Goal: Information Seeking & Learning: Learn about a topic

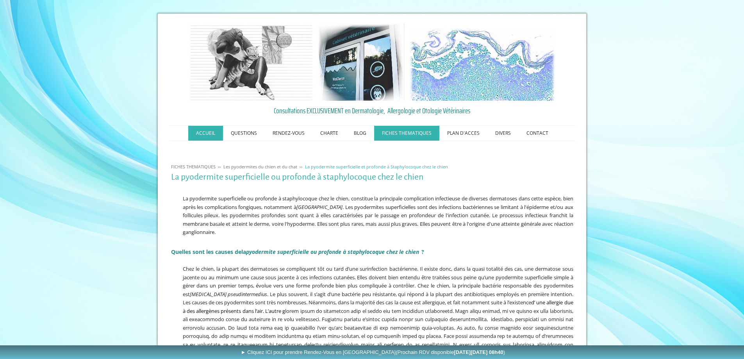
click at [201, 135] on link "ACCUEIL" at bounding box center [205, 133] width 35 height 15
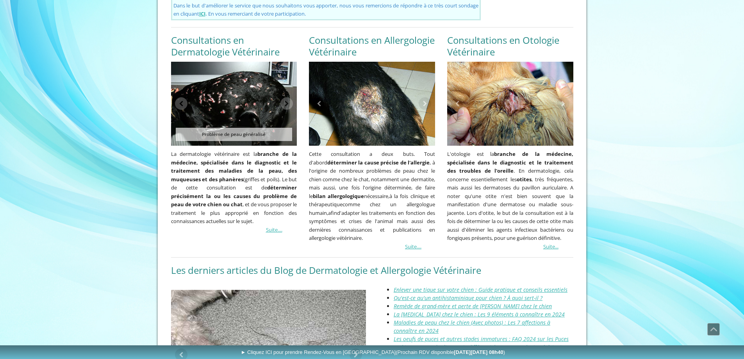
scroll to position [645, 0]
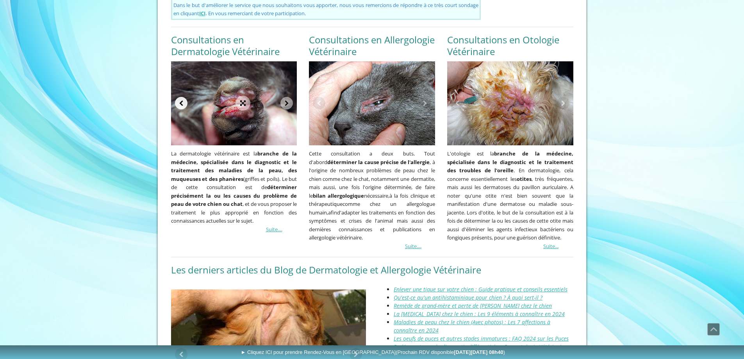
click at [182, 97] on link at bounding box center [181, 103] width 12 height 12
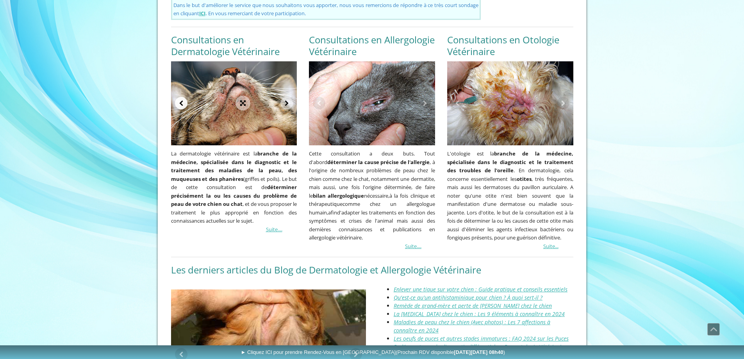
click at [182, 97] on link at bounding box center [181, 103] width 12 height 12
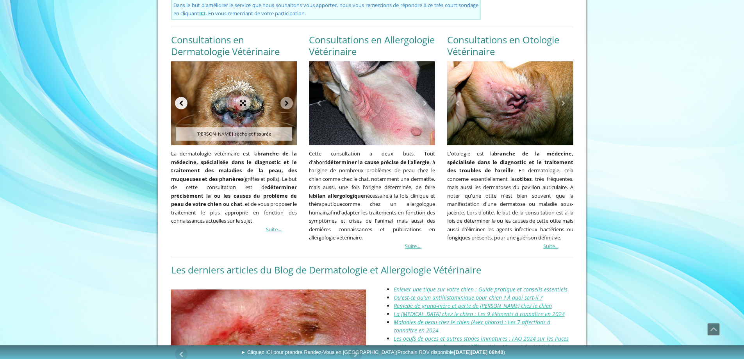
click at [182, 97] on link at bounding box center [181, 103] width 12 height 12
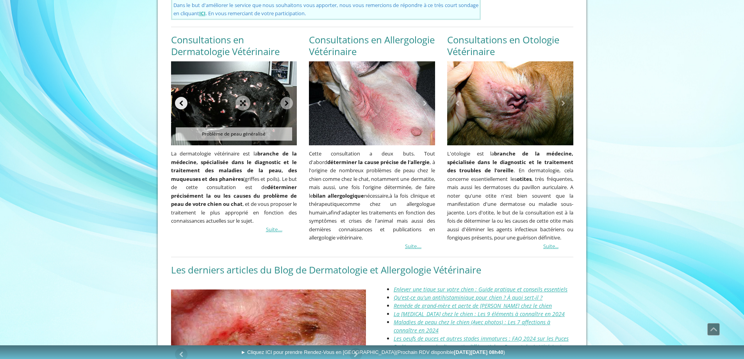
click at [182, 97] on link at bounding box center [181, 103] width 12 height 12
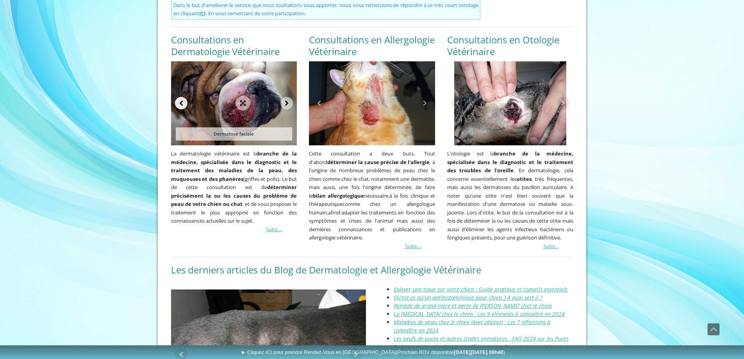
click at [182, 97] on link at bounding box center [181, 103] width 12 height 12
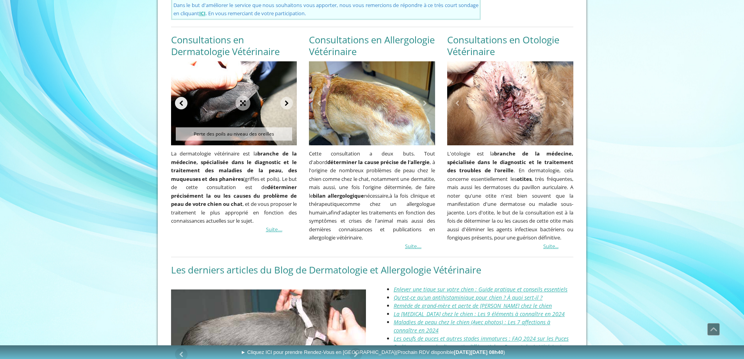
click at [182, 97] on link at bounding box center [181, 103] width 12 height 12
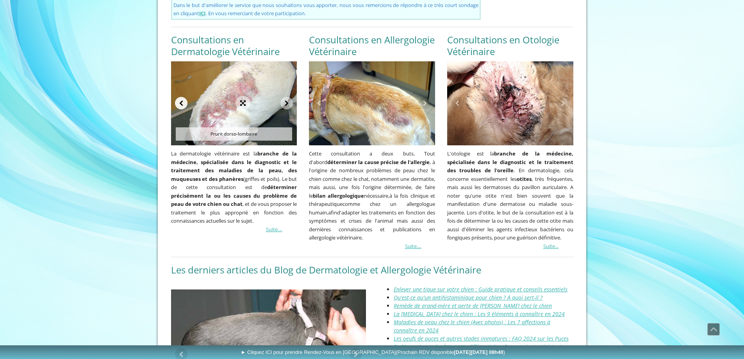
click at [182, 97] on link at bounding box center [181, 103] width 12 height 12
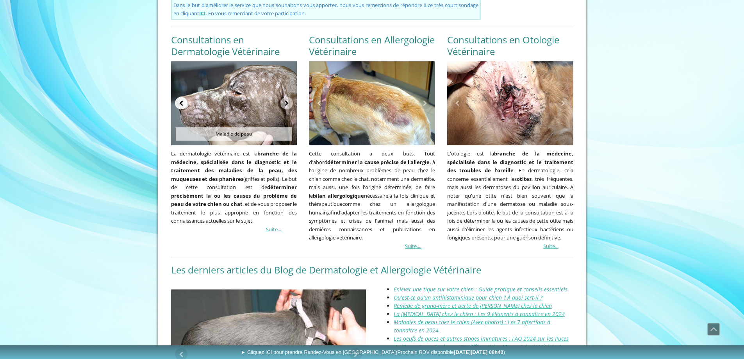
click at [182, 97] on link at bounding box center [181, 103] width 12 height 12
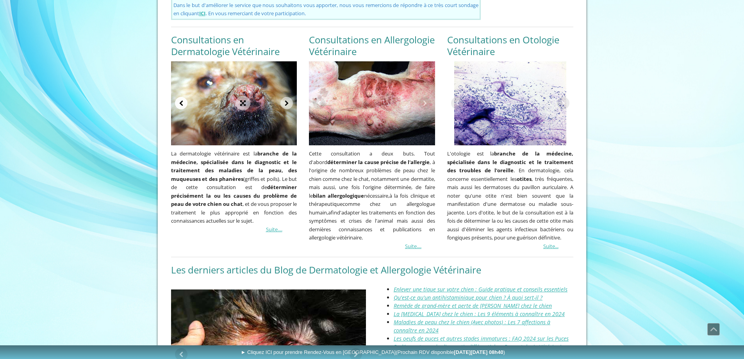
click at [182, 97] on link at bounding box center [181, 103] width 12 height 12
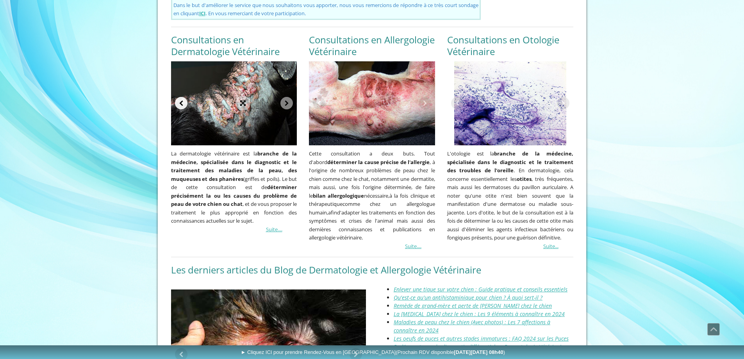
click at [182, 97] on link at bounding box center [181, 103] width 12 height 12
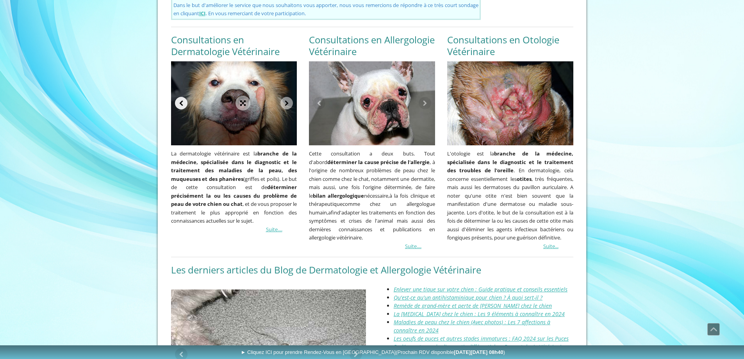
click at [182, 97] on link at bounding box center [181, 103] width 12 height 12
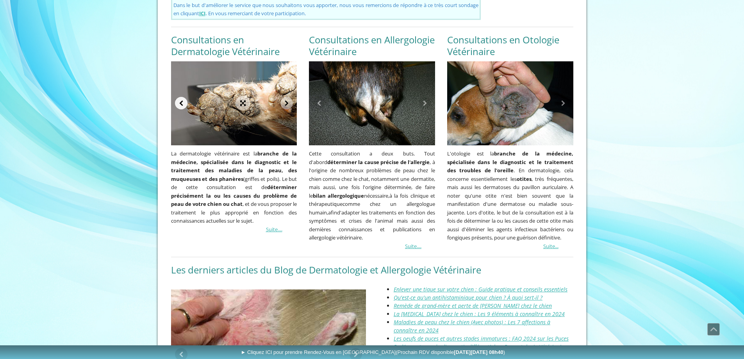
click at [182, 97] on link at bounding box center [181, 103] width 12 height 12
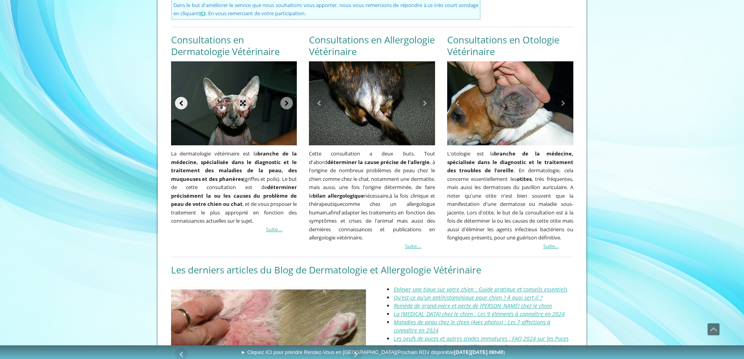
click at [182, 97] on link at bounding box center [181, 103] width 12 height 12
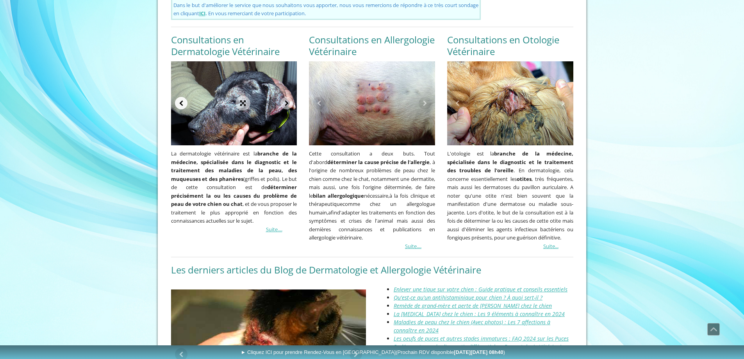
click at [182, 97] on link at bounding box center [181, 103] width 12 height 12
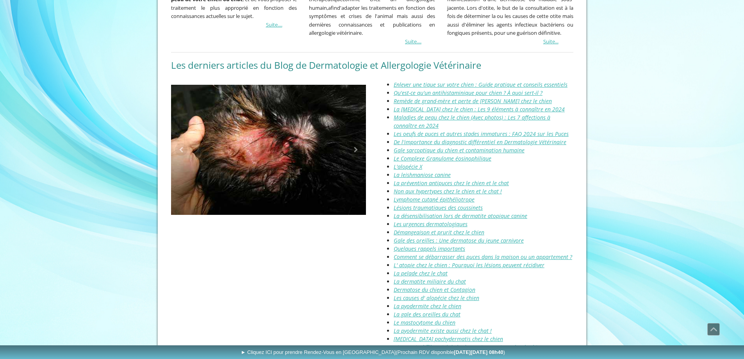
scroll to position [811, 0]
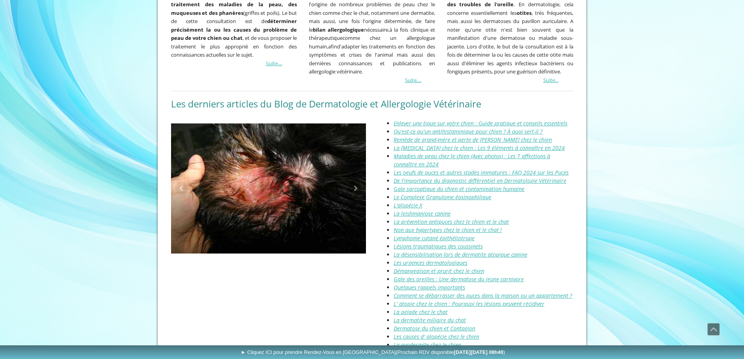
click at [483, 144] on u "La [MEDICAL_DATA] chez le chien : Les 9 éléments à connaître en 2024" at bounding box center [479, 147] width 171 height 7
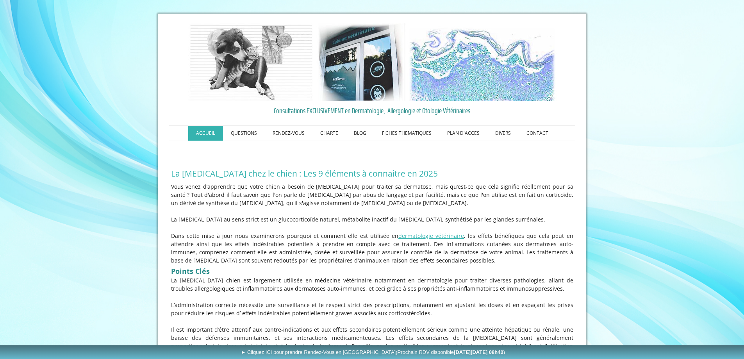
click at [207, 132] on link "ACCUEIL" at bounding box center [205, 133] width 35 height 15
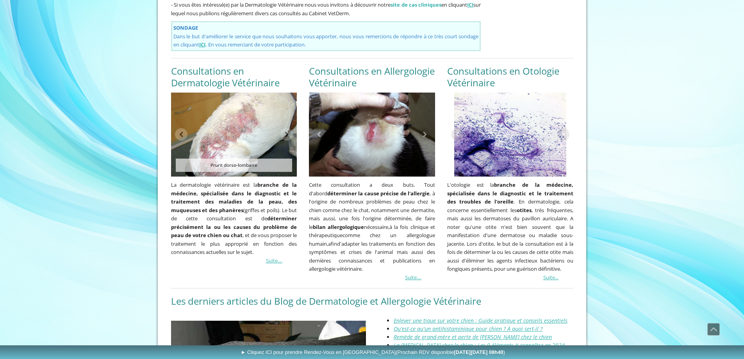
scroll to position [615, 0]
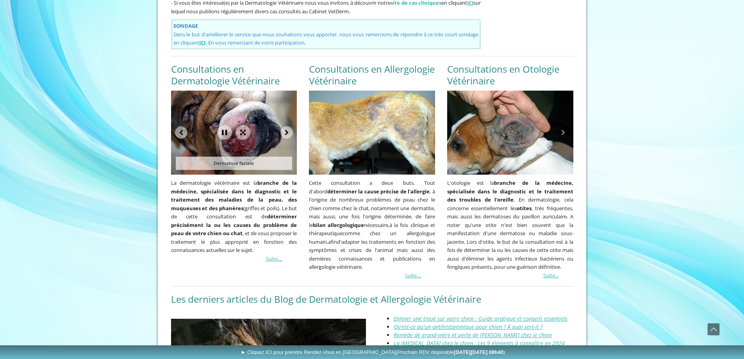
click at [237, 154] on div "Maladie de peau Prurit dorso-lombaire Perte des poils au niveau des oreilles De…" at bounding box center [234, 133] width 126 height 84
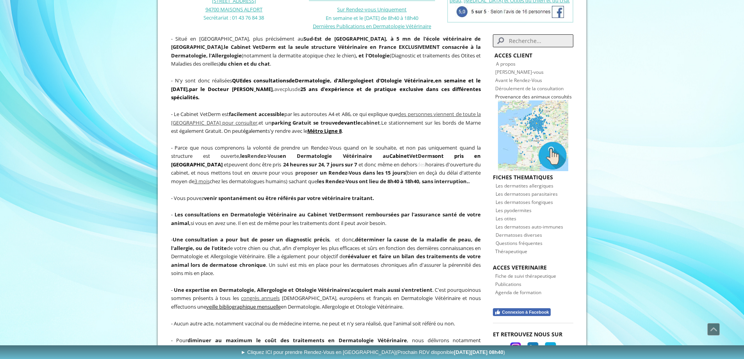
scroll to position [0, 0]
